Goal: Task Accomplishment & Management: Manage account settings

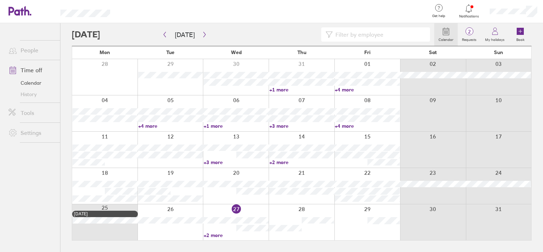
click at [469, 9] on icon at bounding box center [468, 8] width 9 height 9
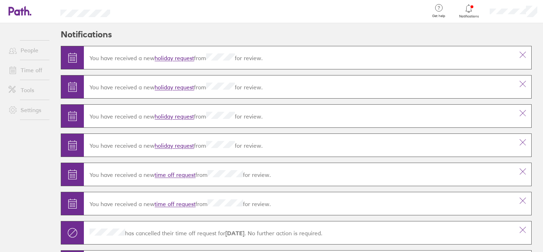
click at [163, 57] on link "holiday request" at bounding box center [174, 58] width 39 height 7
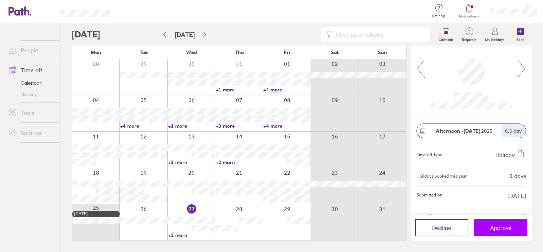
click at [505, 227] on span "Approve" at bounding box center [501, 227] width 22 height 6
click at [503, 225] on span "Approve" at bounding box center [501, 227] width 22 height 6
